Goal: Information Seeking & Learning: Compare options

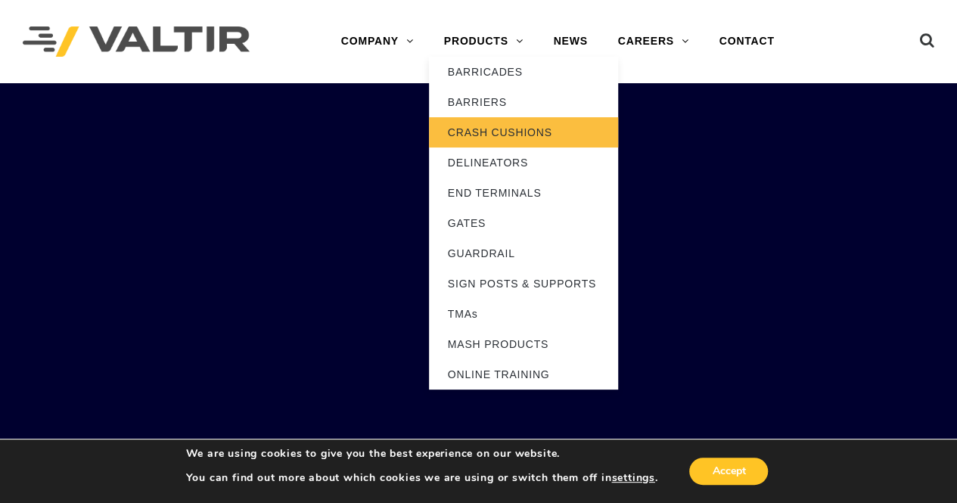
click at [549, 134] on link "CRASH CUSHIONS" at bounding box center [523, 132] width 189 height 30
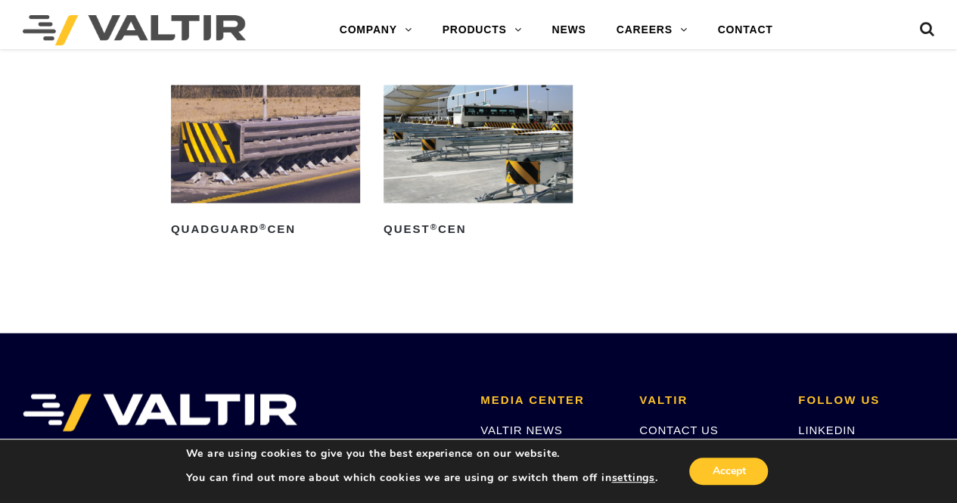
scroll to position [4169, 0]
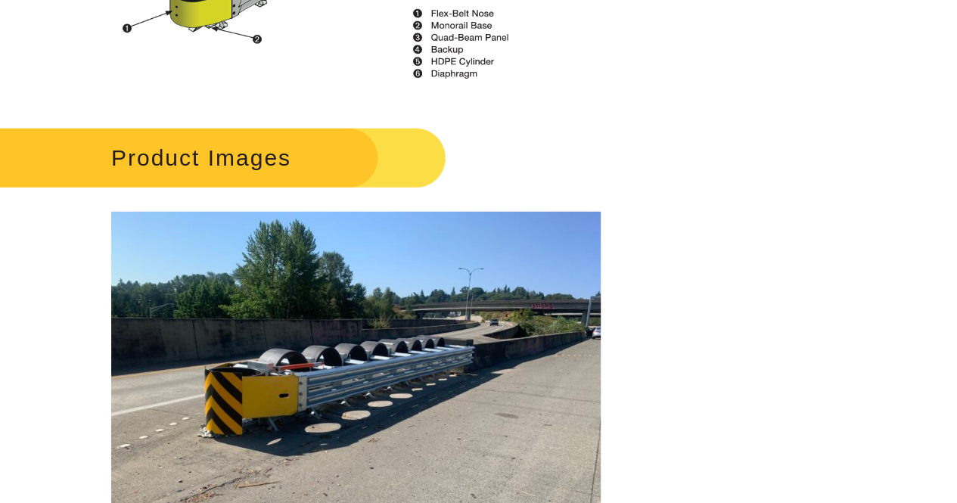
scroll to position [1968, 0]
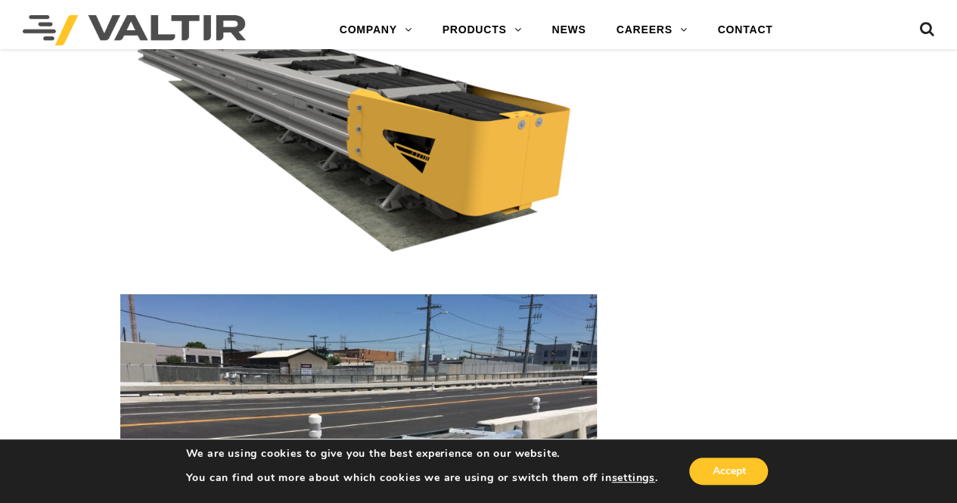
scroll to position [2725, 0]
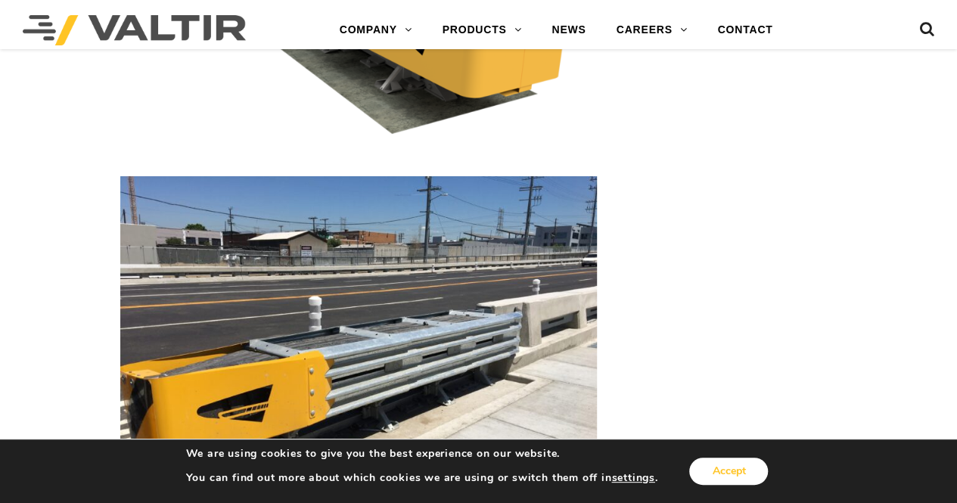
click at [694, 476] on button "Accept" at bounding box center [729, 471] width 79 height 27
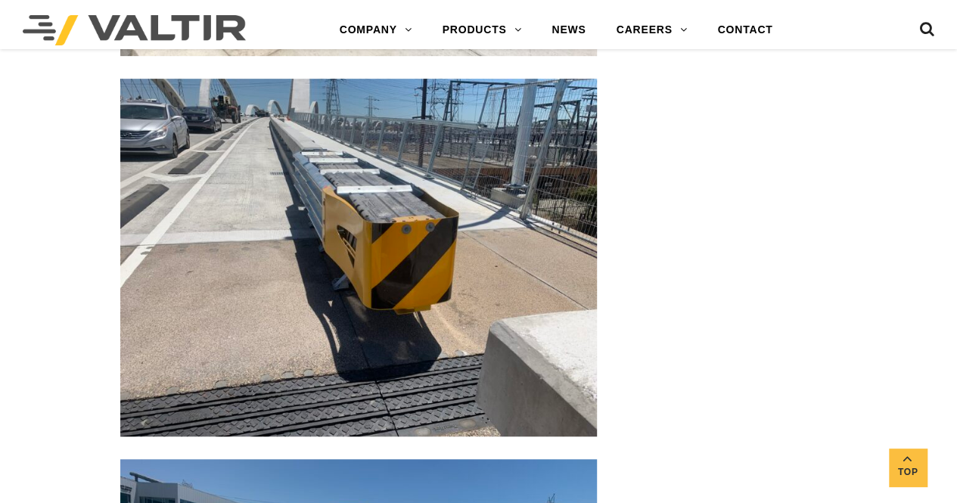
scroll to position [3179, 0]
